Goal: Task Accomplishment & Management: Manage account settings

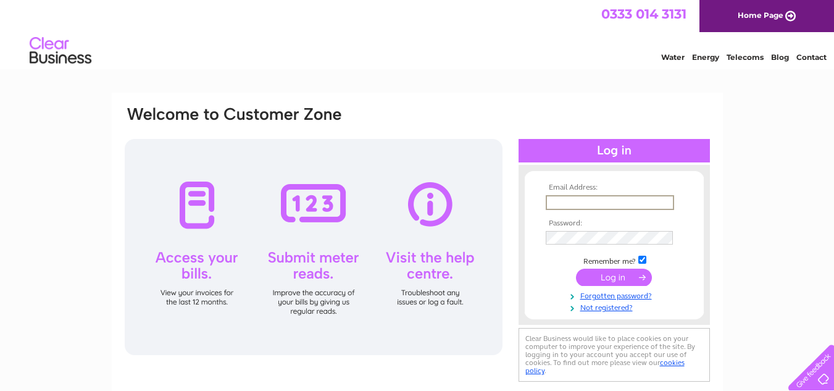
click at [548, 199] on input "text" at bounding box center [610, 202] width 128 height 15
type input "agardner1951@hotmail.c.uk"
click at [551, 262] on tbody "Email Address: agardner1951@hotmail.c.uk Password: Remember me?" at bounding box center [614, 247] width 143 height 129
click at [623, 272] on input "submit" at bounding box center [614, 275] width 76 height 17
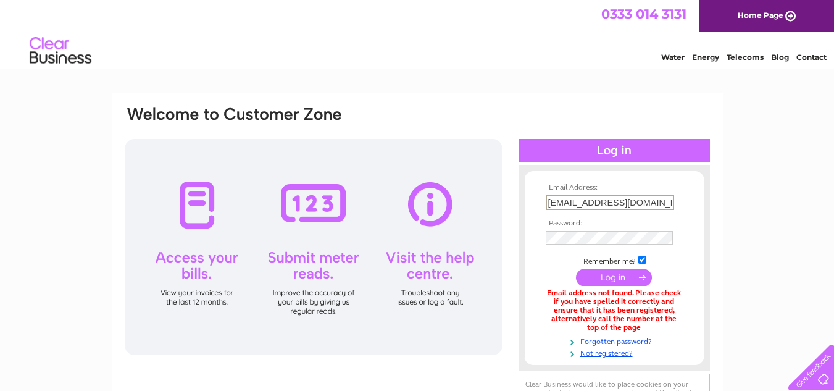
click at [647, 202] on input "agardner1951@hotmail.c.uk" at bounding box center [610, 202] width 128 height 15
type input "agardner1951@hotmail.co.uk"
click at [611, 277] on input "submit" at bounding box center [614, 275] width 76 height 17
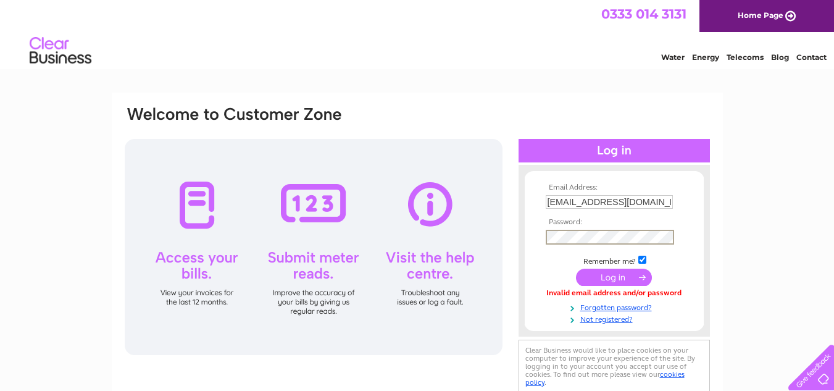
click at [610, 274] on input "submit" at bounding box center [614, 277] width 76 height 17
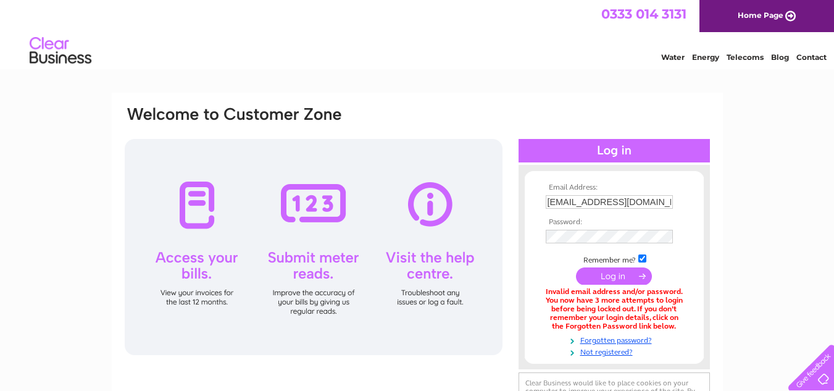
click at [597, 275] on input "submit" at bounding box center [614, 275] width 76 height 17
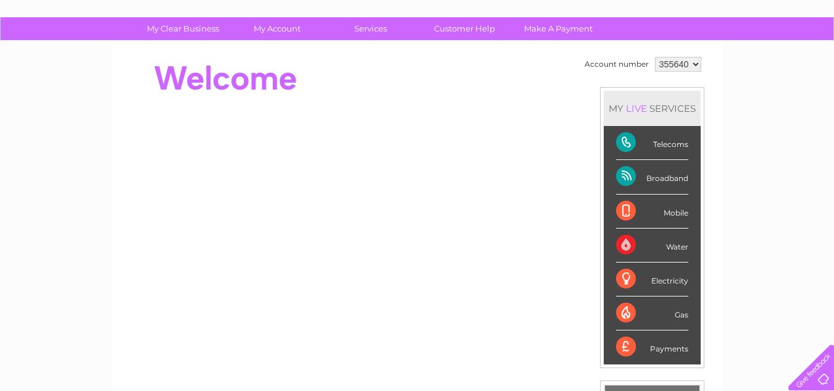
scroll to position [62, 0]
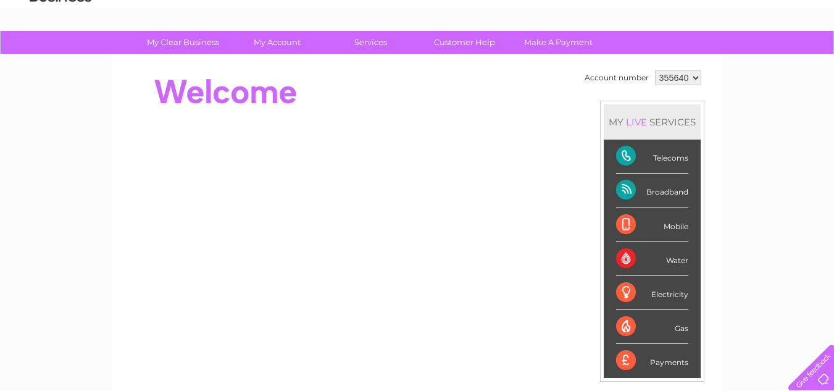
click at [647, 289] on div "Electricity" at bounding box center [652, 293] width 72 height 34
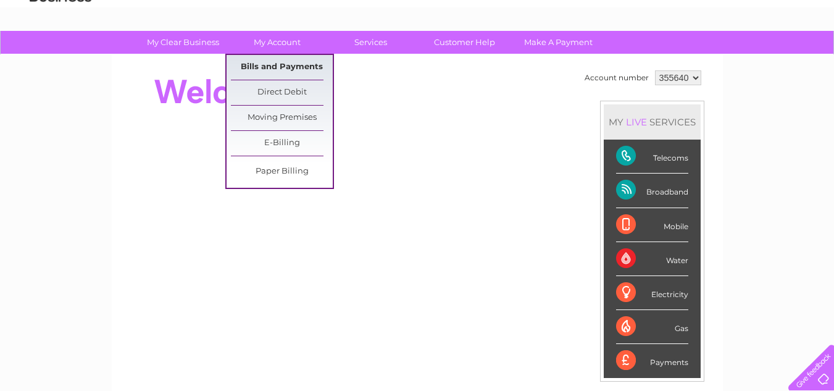
click at [265, 63] on link "Bills and Payments" at bounding box center [282, 67] width 102 height 25
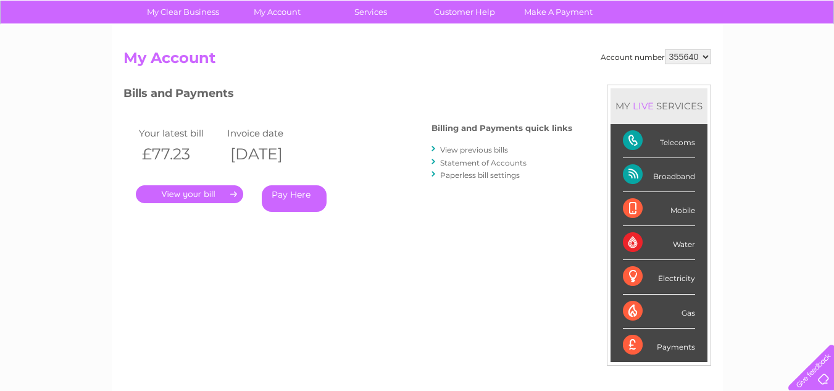
scroll to position [123, 0]
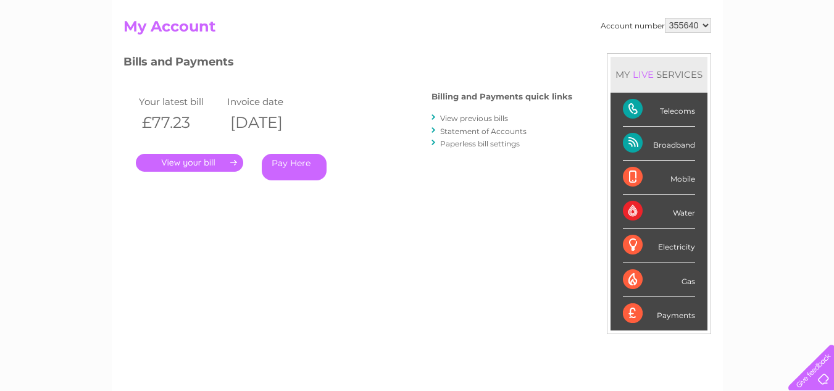
click at [180, 156] on link "." at bounding box center [189, 163] width 107 height 18
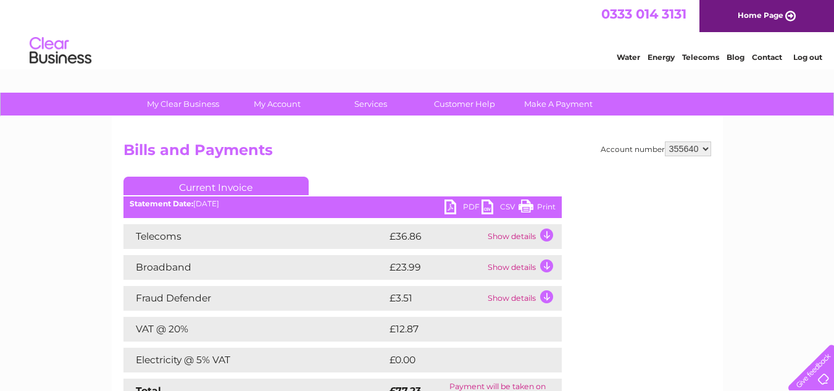
scroll to position [62, 0]
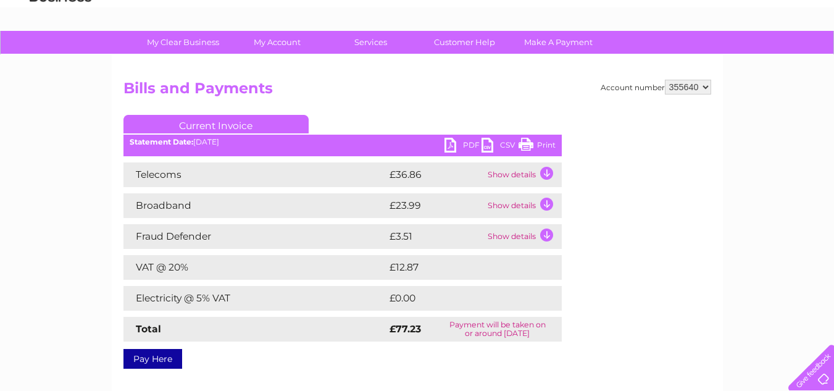
click at [535, 172] on td "Show details" at bounding box center [523, 174] width 77 height 25
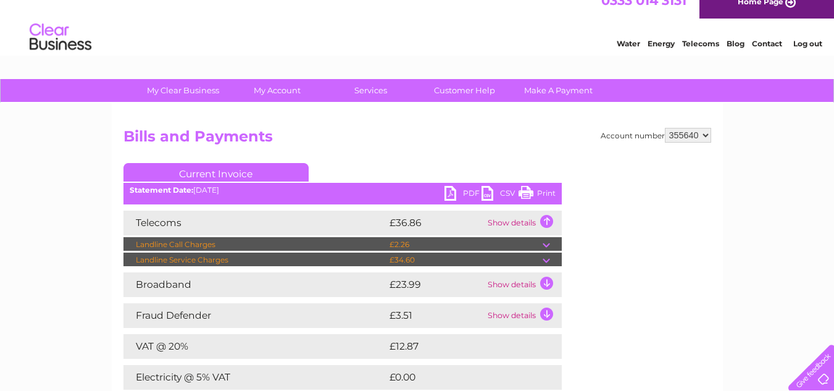
scroll to position [0, 0]
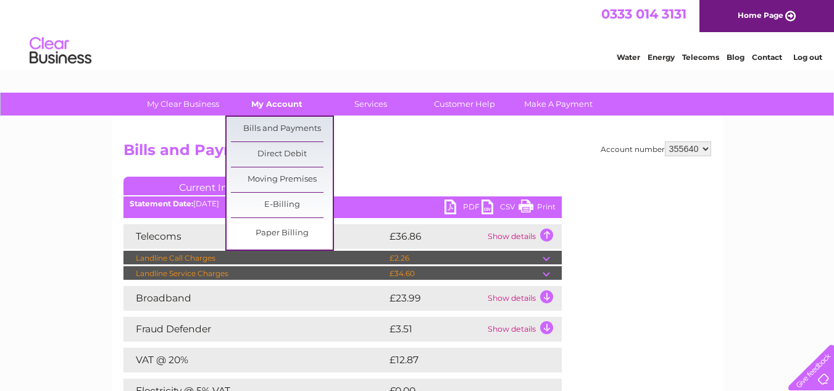
click at [273, 101] on link "My Account" at bounding box center [277, 104] width 102 height 23
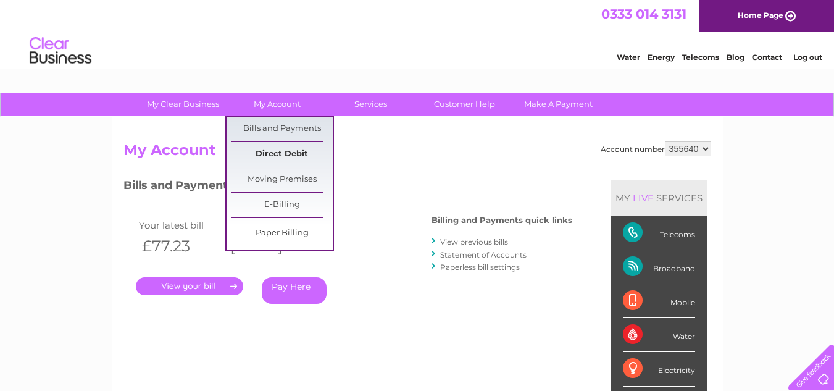
click at [258, 153] on link "Direct Debit" at bounding box center [282, 154] width 102 height 25
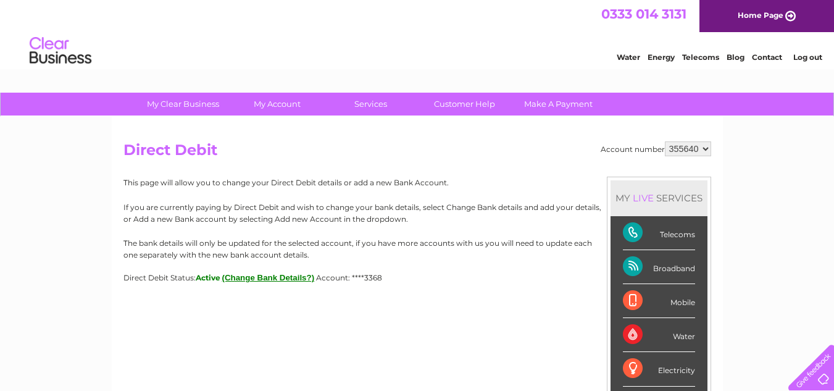
click at [244, 47] on div "Water Energy Telecoms Blog Contact Log out" at bounding box center [417, 52] width 834 height 40
click at [657, 263] on div "Broadband" at bounding box center [659, 267] width 72 height 34
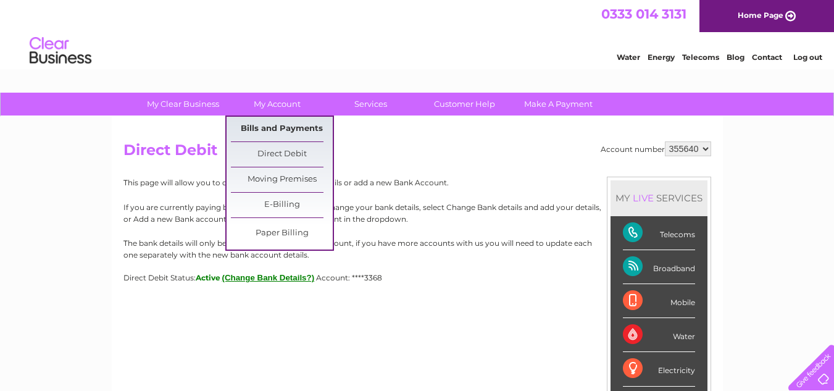
click at [273, 123] on link "Bills and Payments" at bounding box center [282, 129] width 102 height 25
click at [254, 125] on link "Bills and Payments" at bounding box center [282, 129] width 102 height 25
